Goal: Information Seeking & Learning: Learn about a topic

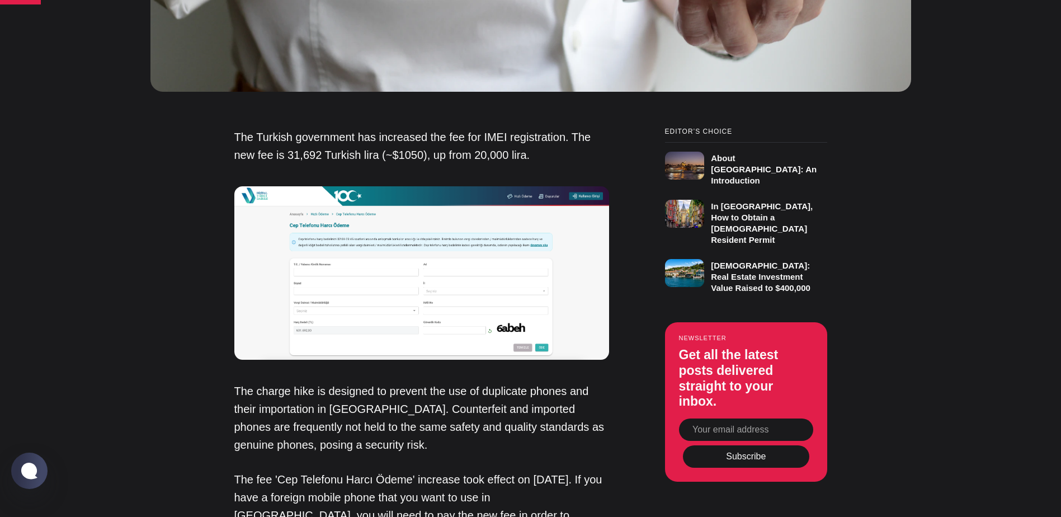
scroll to position [895, 0]
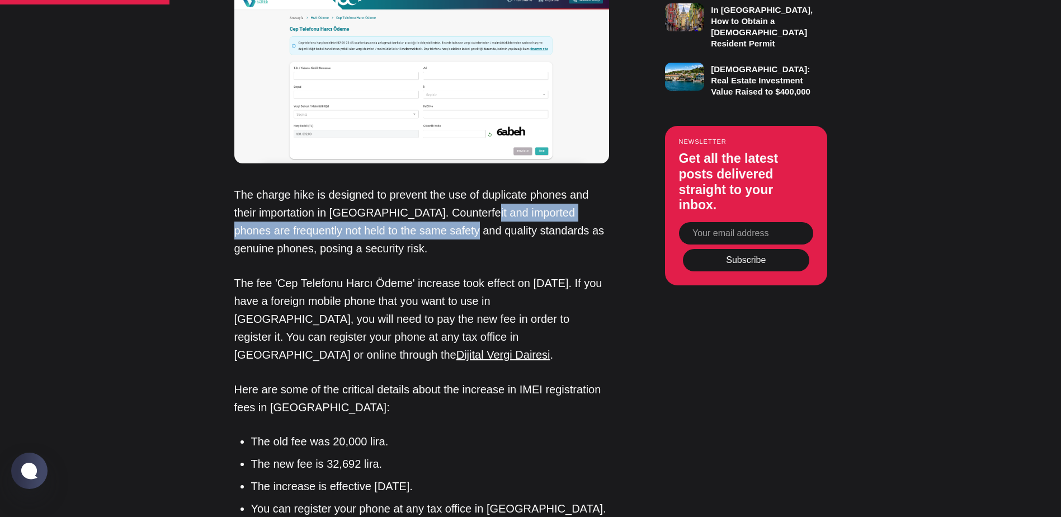
drag, startPoint x: 474, startPoint y: 220, endPoint x: 421, endPoint y: 239, distance: 57.0
click at [421, 239] on p "The charge hike is designed to prevent the use of duplicate phones and their im…" at bounding box center [421, 222] width 375 height 72
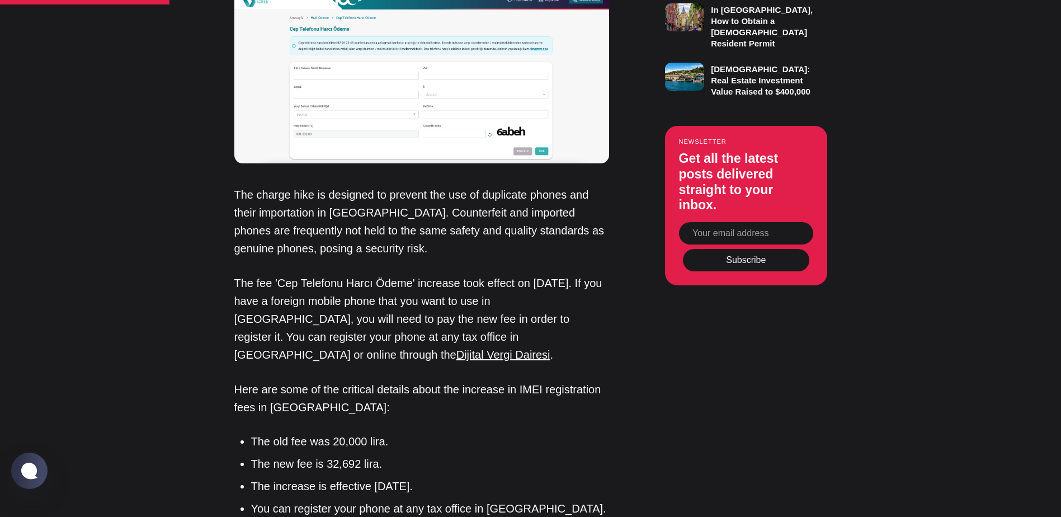
drag, startPoint x: 421, startPoint y: 239, endPoint x: 340, endPoint y: 283, distance: 91.9
click at [340, 283] on p "The fee 'Cep Telefonu Harcı Ödeme' increase took effect on [DATE]. If you have …" at bounding box center [421, 319] width 375 height 90
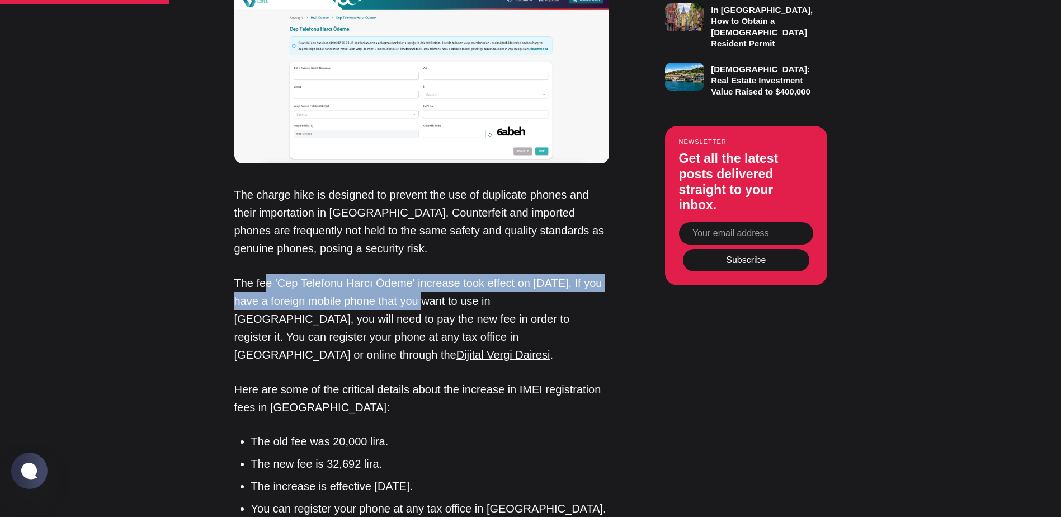
drag, startPoint x: 262, startPoint y: 292, endPoint x: 436, endPoint y: 294, distance: 174.6
click at [436, 294] on p "The fee 'Cep Telefonu Harcı Ödeme' increase took effect on [DATE]. If you have …" at bounding box center [421, 319] width 375 height 90
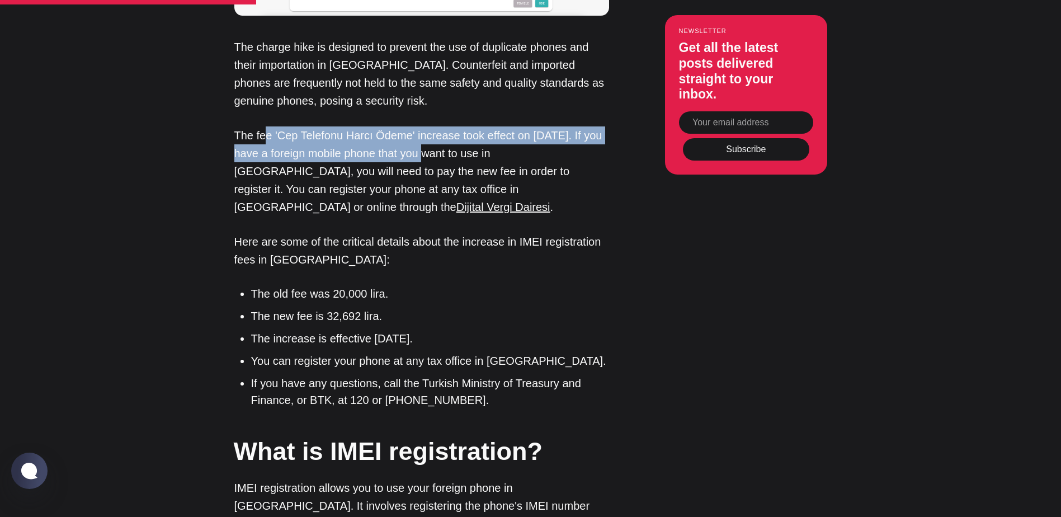
scroll to position [1063, 0]
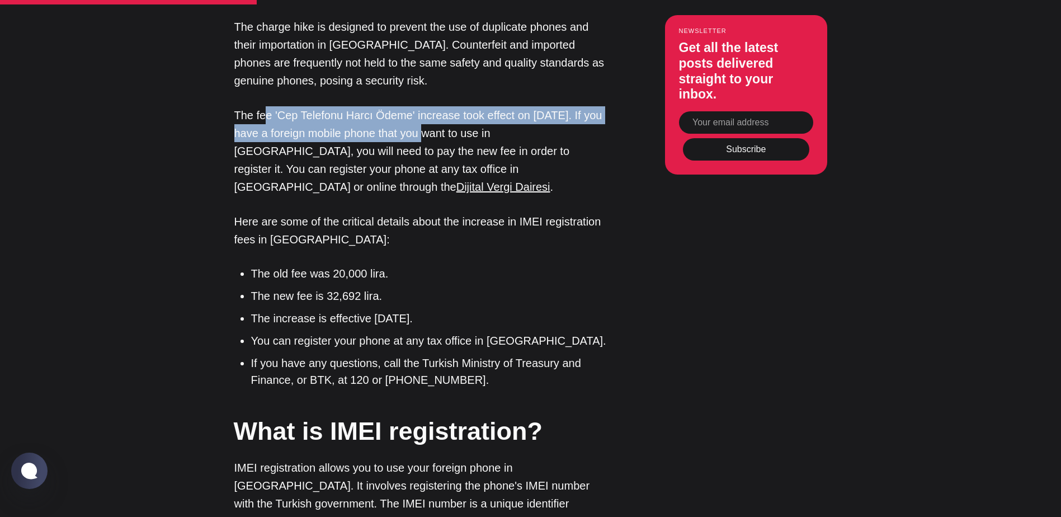
drag, startPoint x: 433, startPoint y: 315, endPoint x: 416, endPoint y: 320, distance: 17.0
click at [416, 320] on li "The increase is effective [DATE]." at bounding box center [430, 318] width 358 height 17
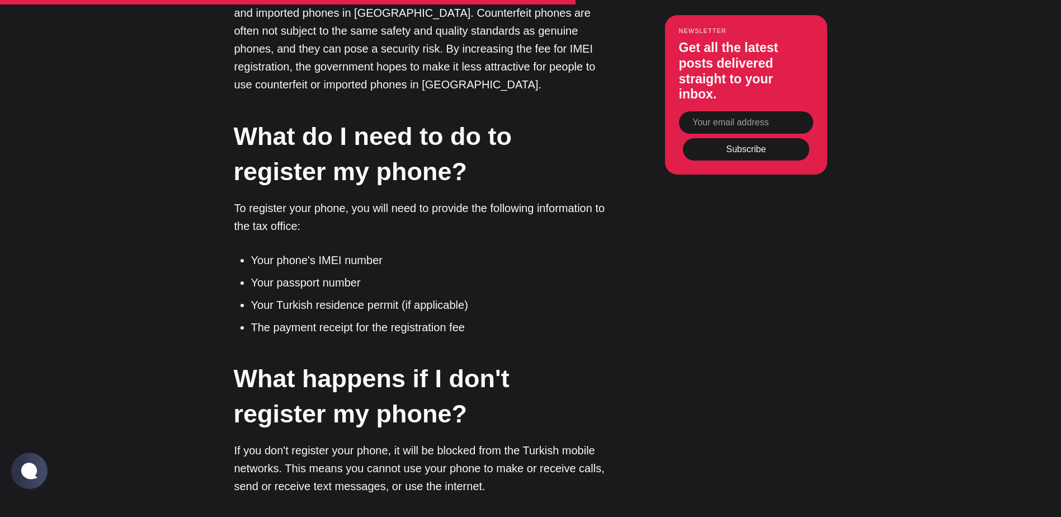
scroll to position [1679, 0]
drag, startPoint x: 242, startPoint y: 242, endPoint x: 387, endPoint y: 245, distance: 144.4
click at [387, 251] on li "Your phone's IMEI number" at bounding box center [430, 259] width 358 height 17
click at [357, 318] on li "The payment receipt for the registration fee" at bounding box center [430, 326] width 358 height 17
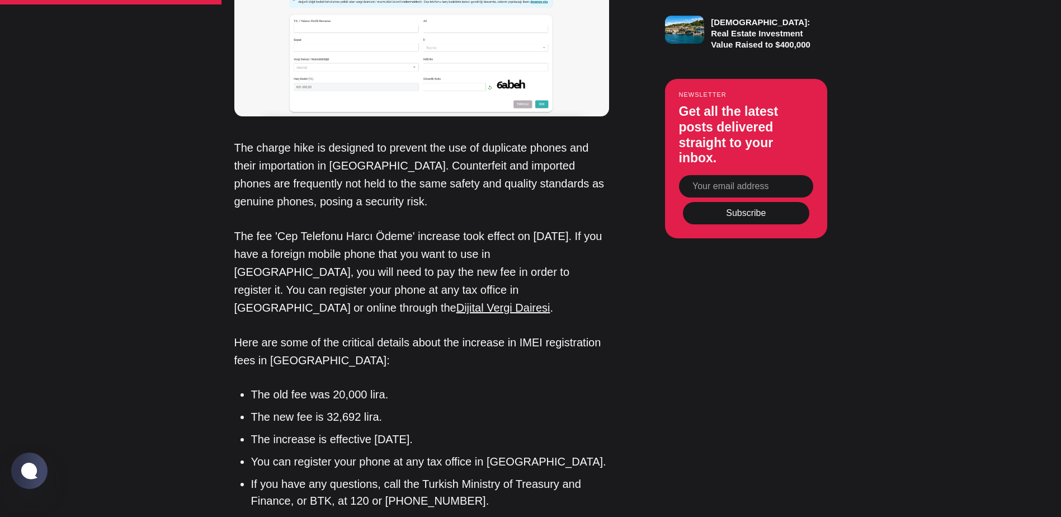
scroll to position [1007, 0]
